Goal: Transaction & Acquisition: Download file/media

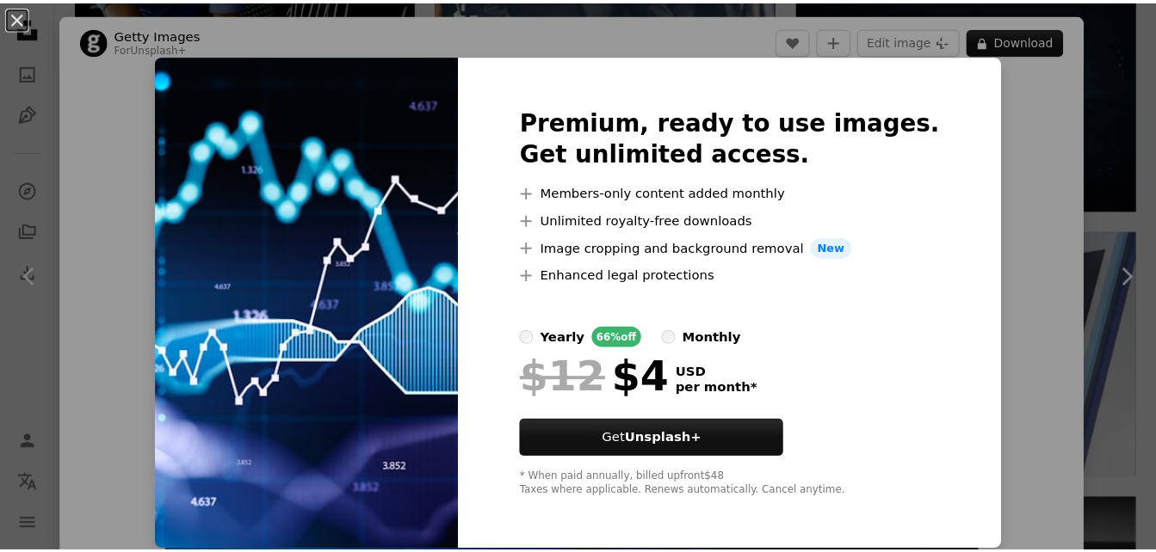
scroll to position [947, 0]
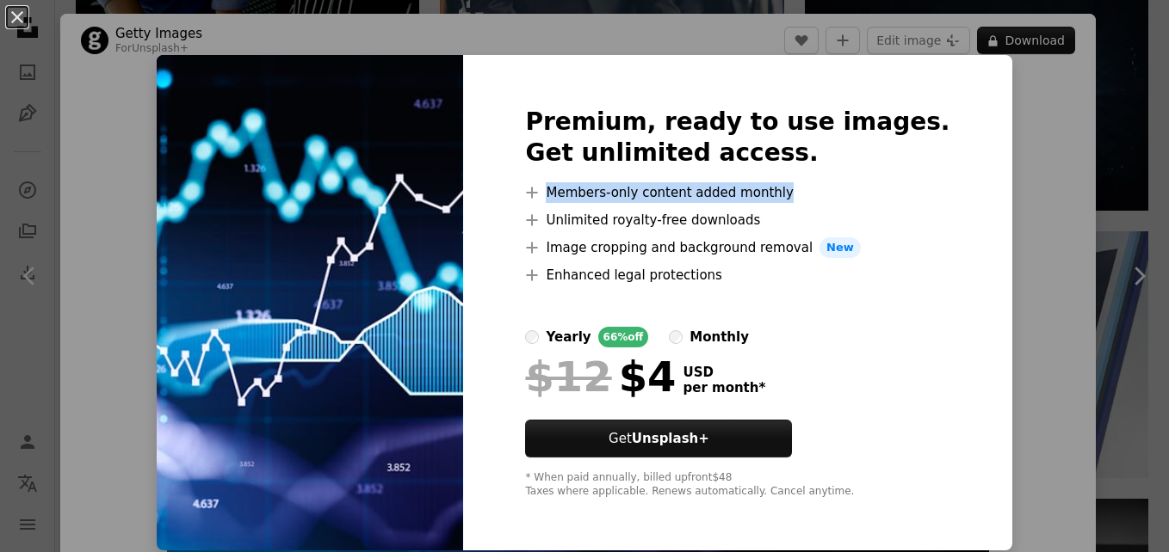
click at [997, 199] on div "An X shape Premium, ready to use images. Get unlimited access. A plus sign Memb…" at bounding box center [584, 276] width 1169 height 552
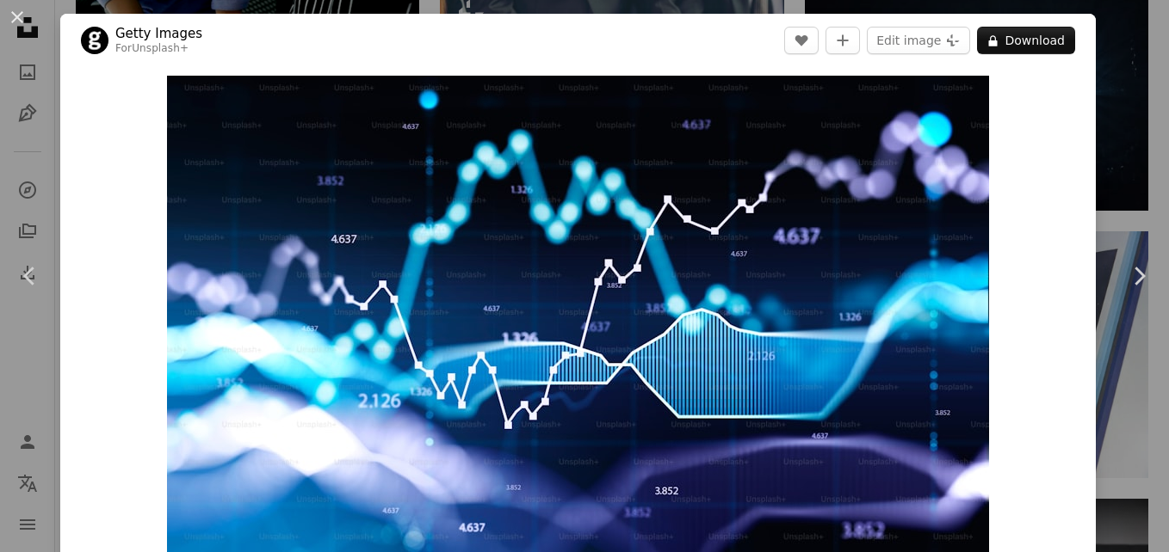
click at [1120, 188] on div "An X shape Chevron left Chevron right Getty Images For Unsplash+ A heart A plus…" at bounding box center [584, 276] width 1169 height 552
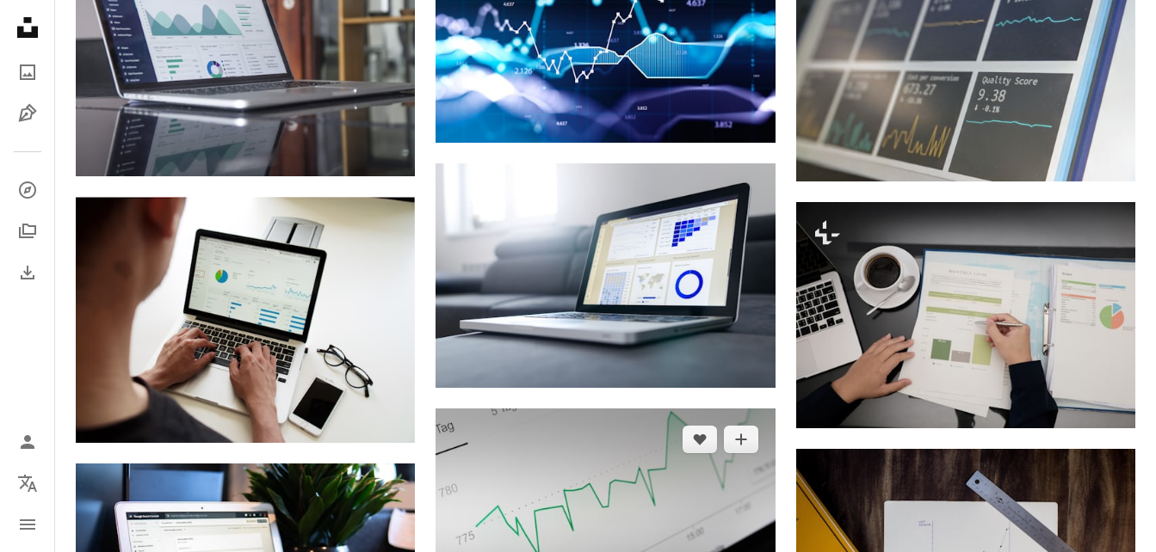
scroll to position [803, 0]
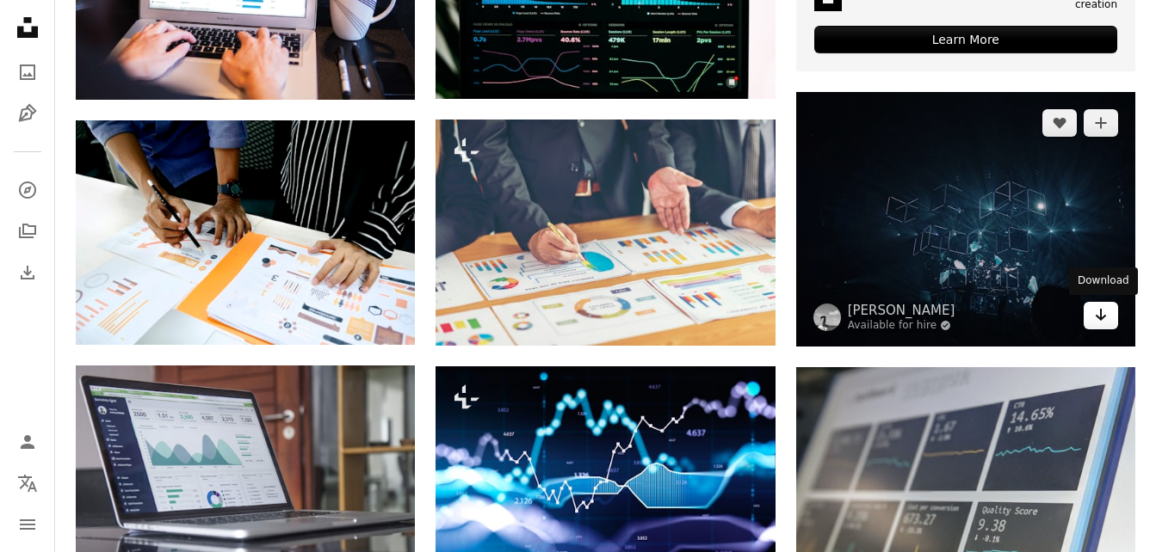
click at [1094, 320] on icon "Arrow pointing down" at bounding box center [1101, 315] width 14 height 21
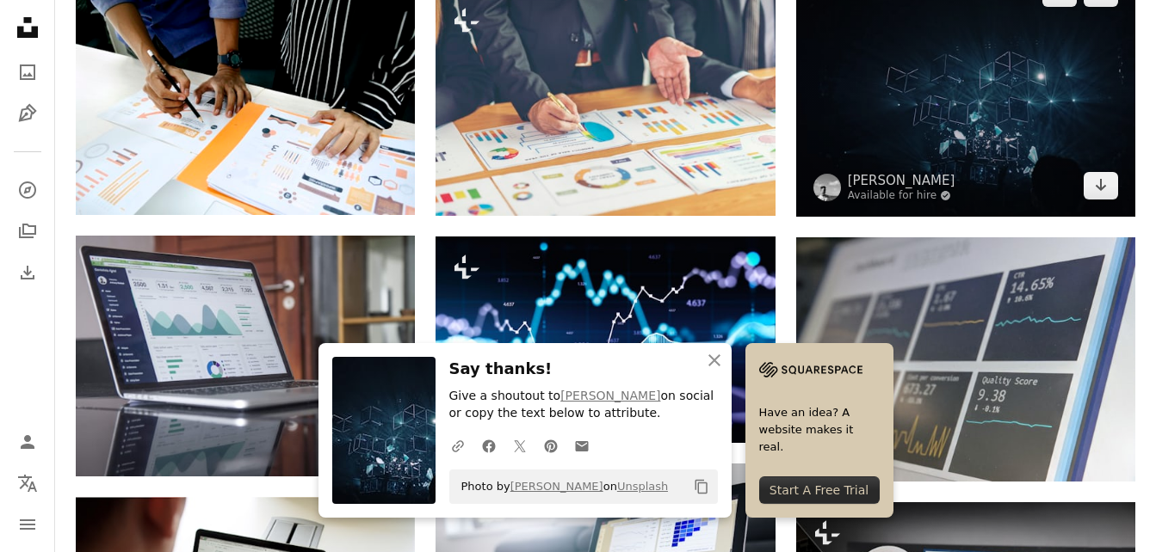
scroll to position [1319, 0]
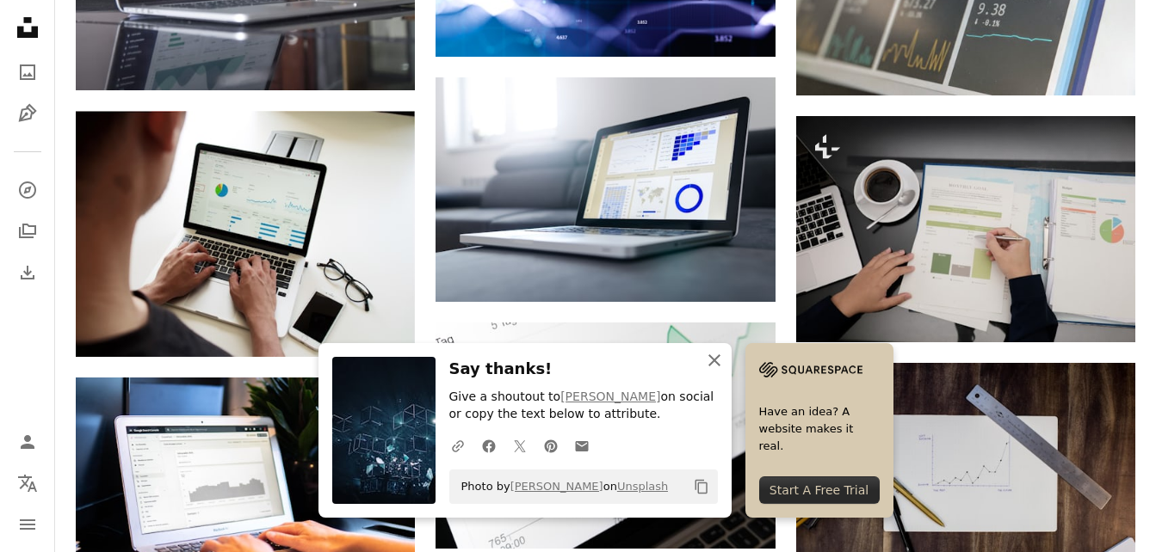
click at [710, 360] on icon "An X shape" at bounding box center [714, 360] width 21 height 21
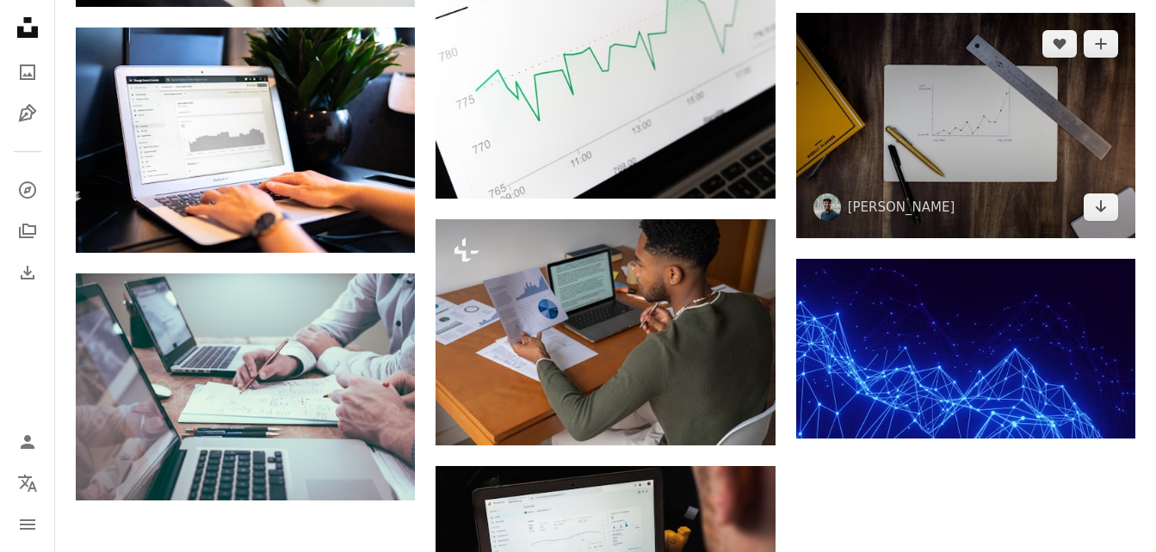
scroll to position [1749, 0]
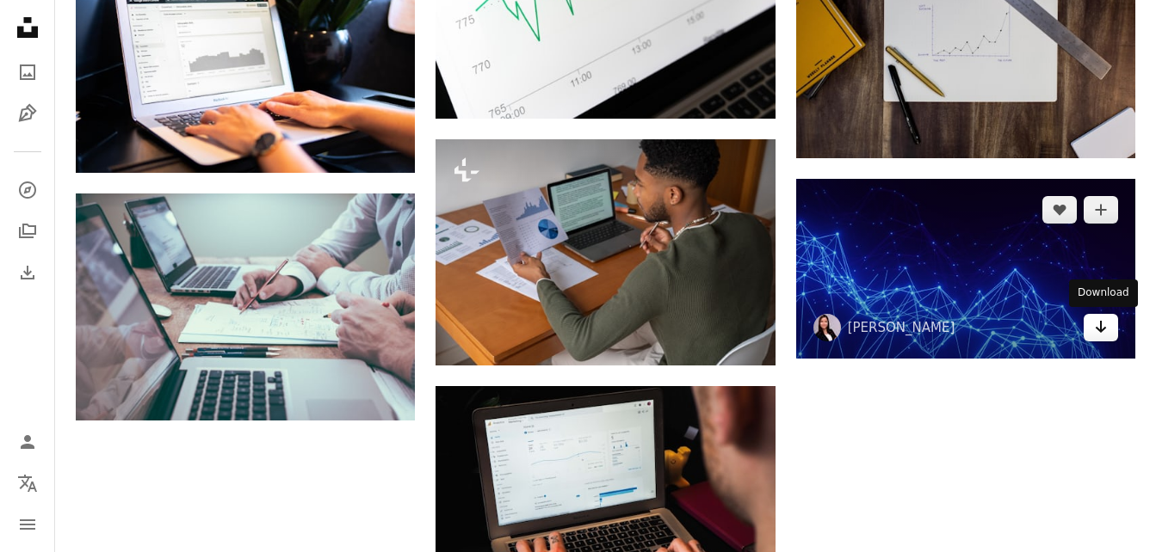
click at [1093, 332] on link "Arrow pointing down" at bounding box center [1100, 328] width 34 height 28
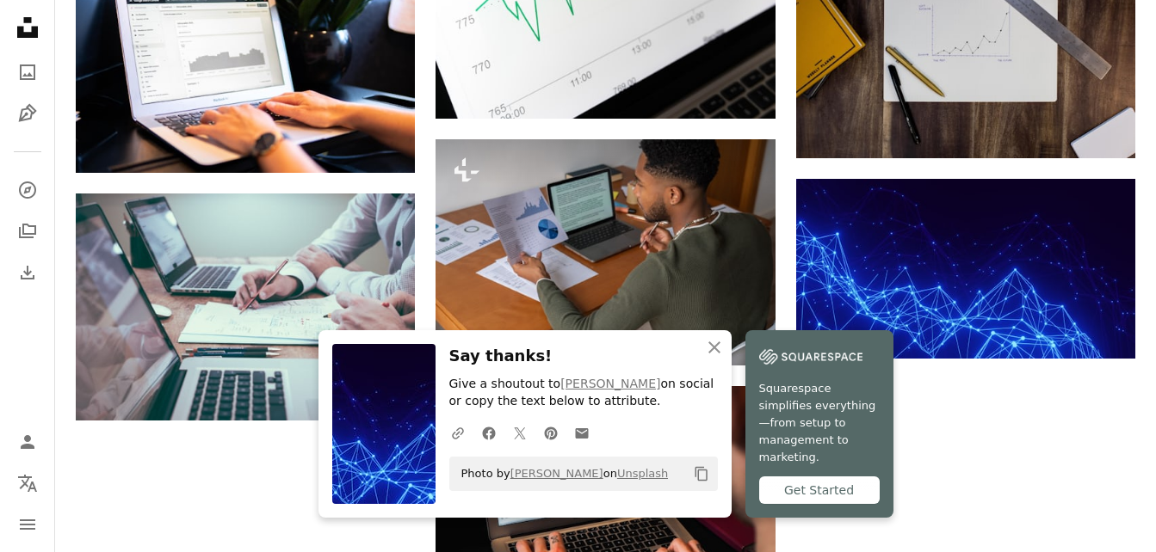
click at [716, 358] on icon "An X shape" at bounding box center [714, 347] width 21 height 21
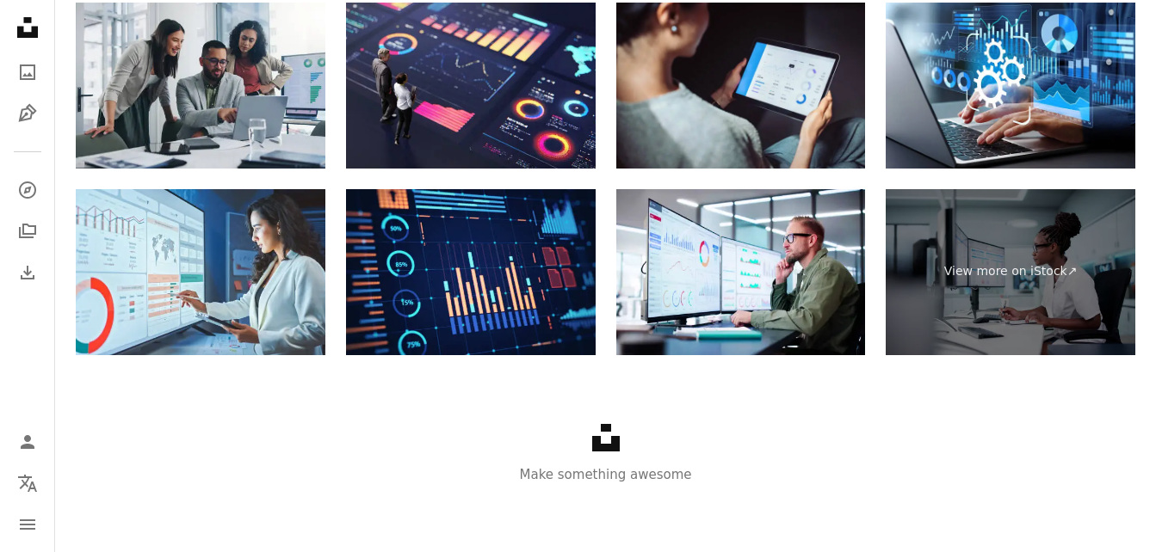
scroll to position [2610, 0]
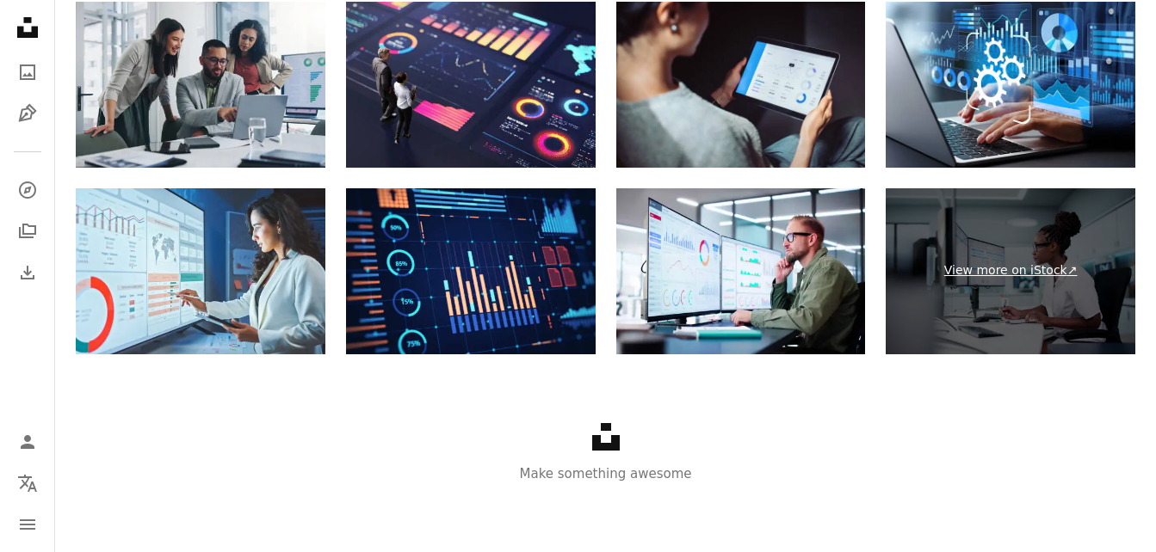
click at [989, 272] on link "View more on iStock ↗" at bounding box center [1010, 271] width 250 height 166
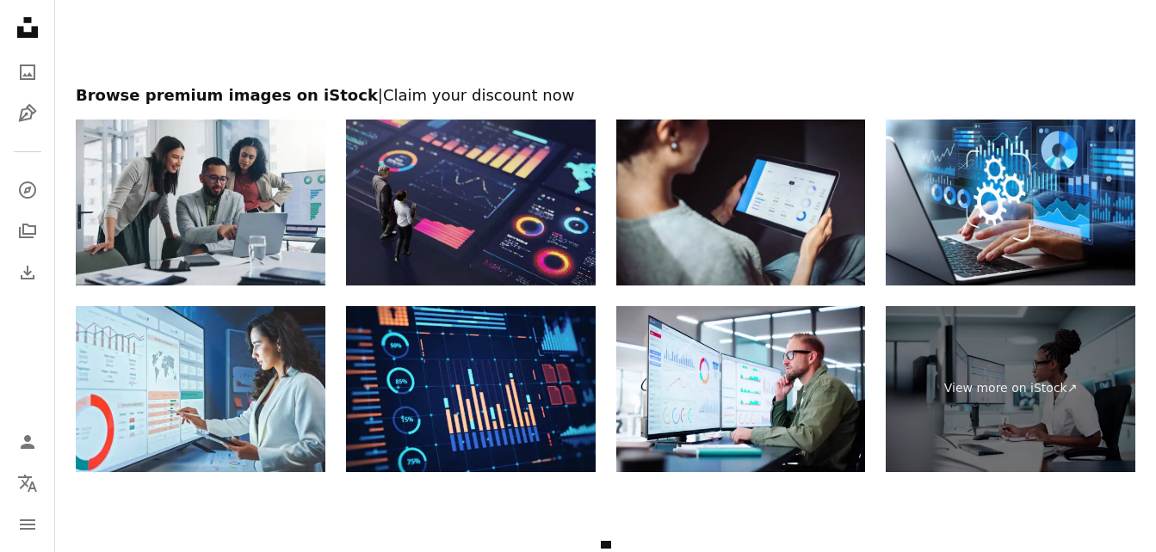
scroll to position [2352, 0]
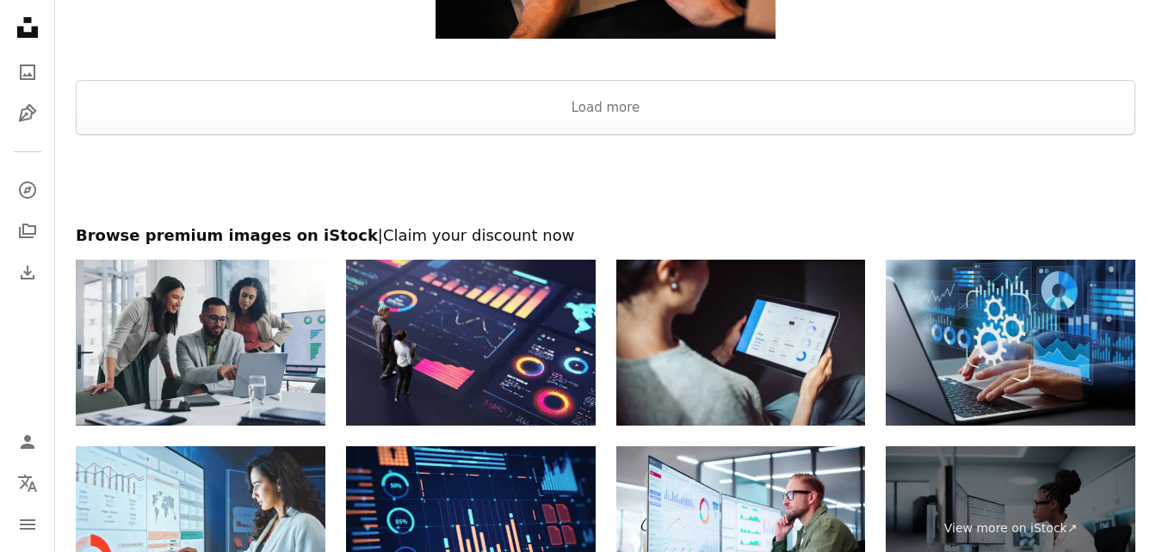
click at [1045, 359] on img at bounding box center [1010, 343] width 250 height 166
